Goal: Check status: Check status

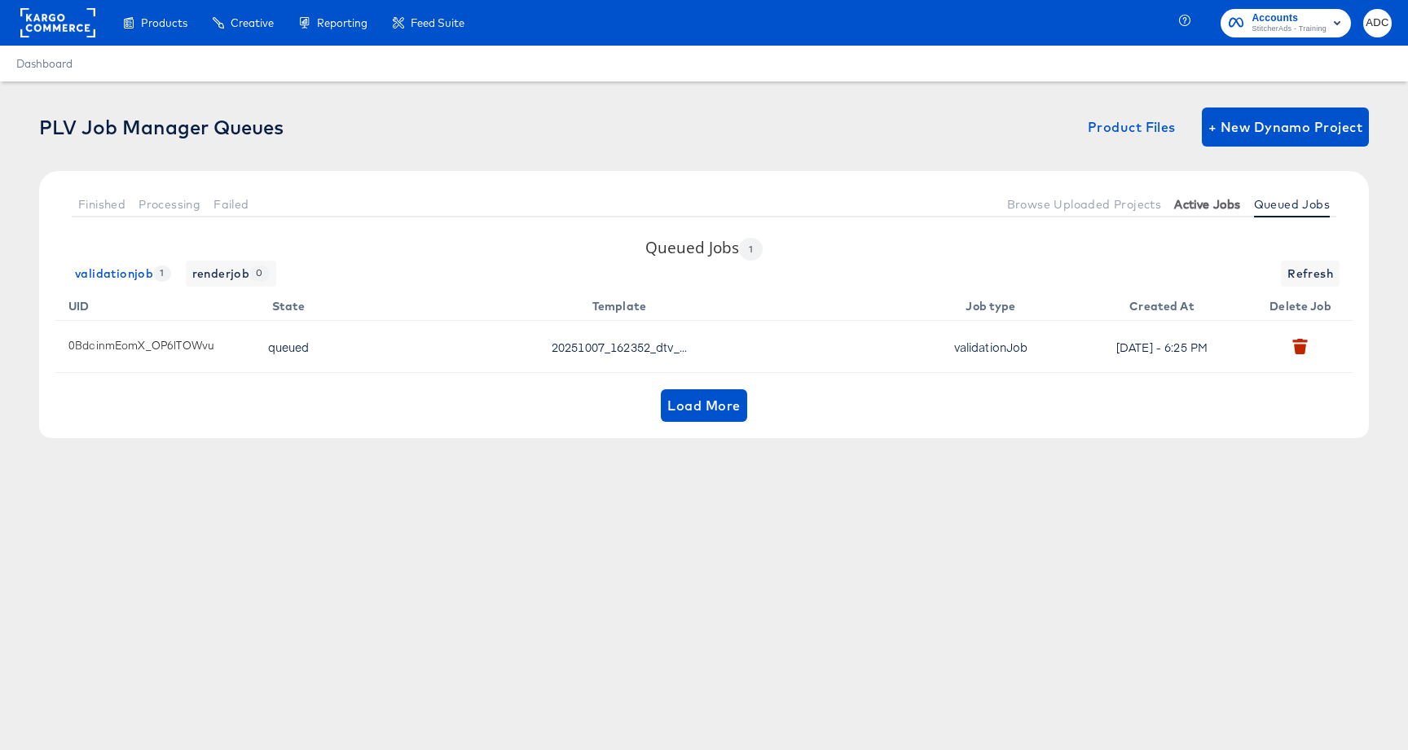
click at [1223, 204] on span "Active Jobs" at bounding box center [1207, 204] width 66 height 13
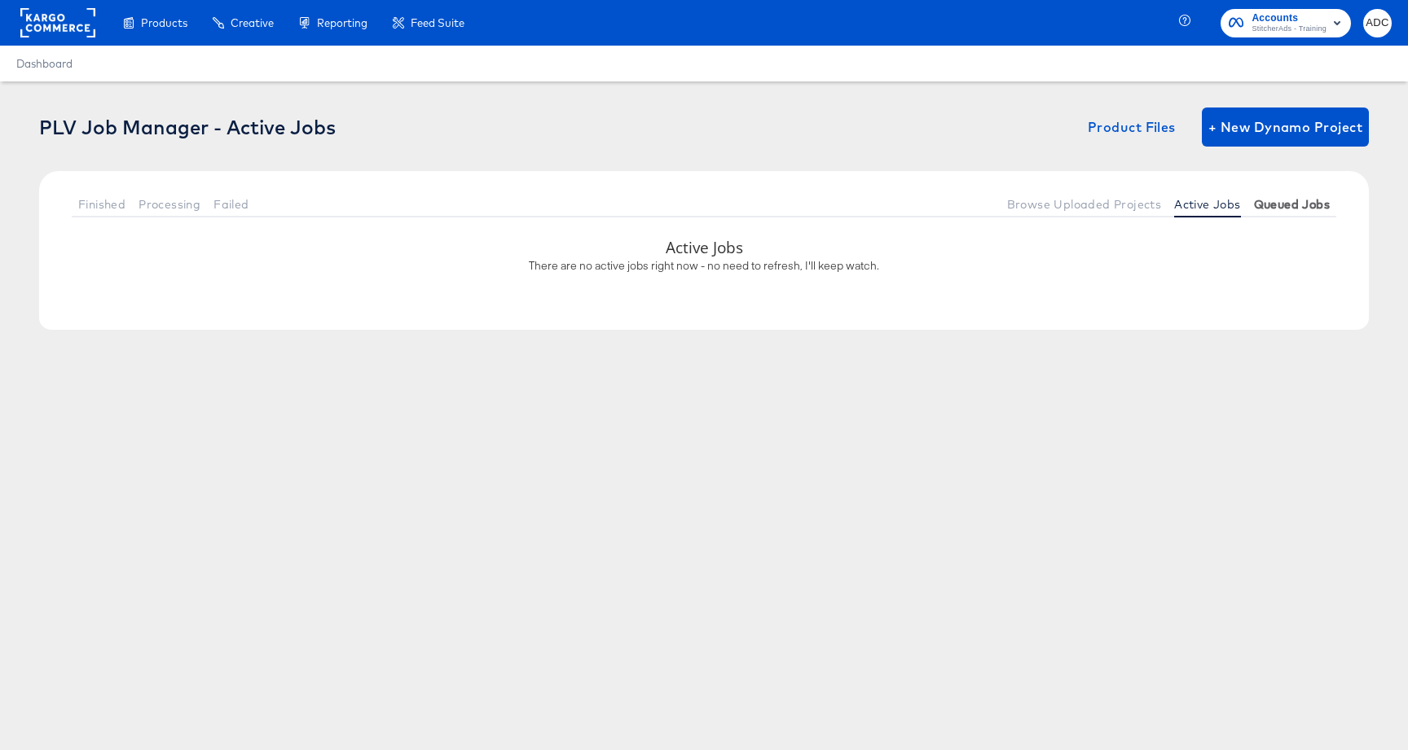
click at [1295, 212] on button "Queued Jobs" at bounding box center [1291, 204] width 89 height 27
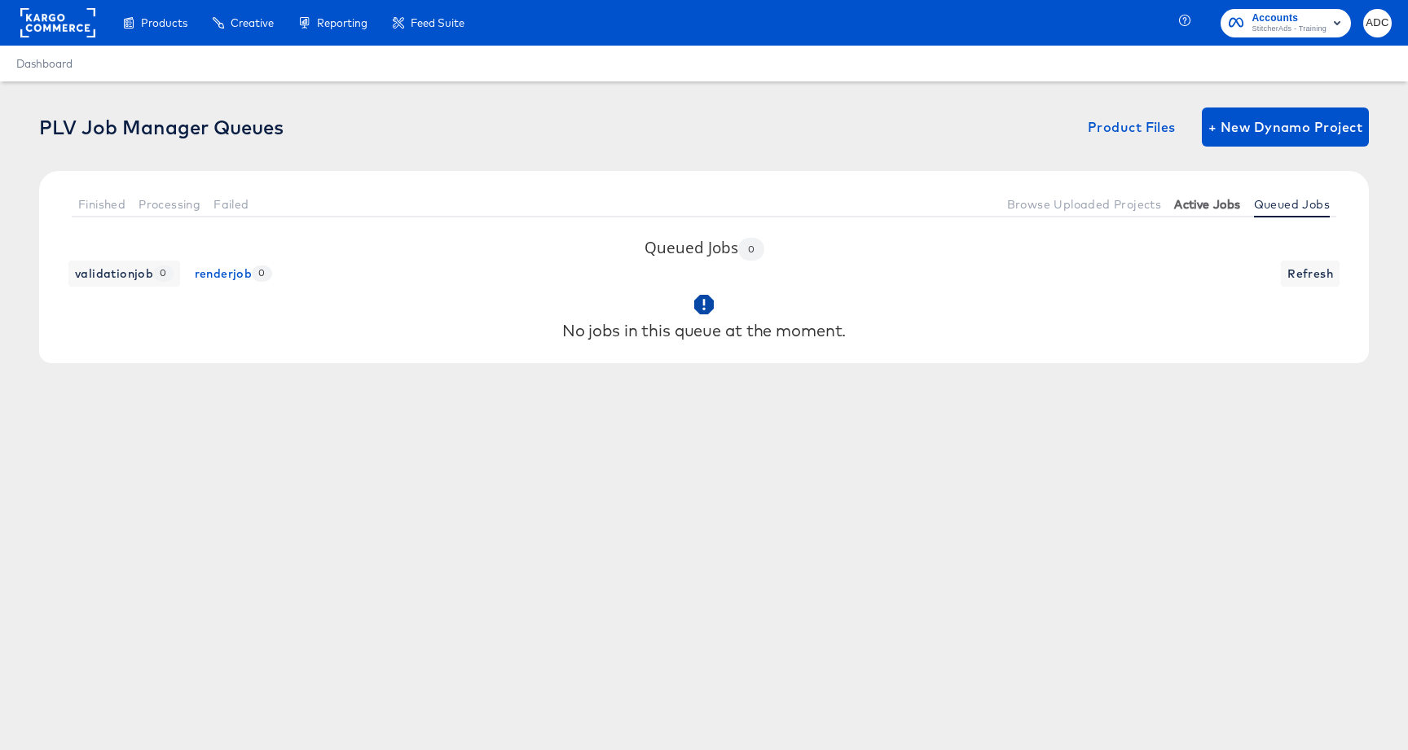
click at [1189, 210] on span "Active Jobs" at bounding box center [1207, 204] width 66 height 13
